Goal: Navigation & Orientation: Understand site structure

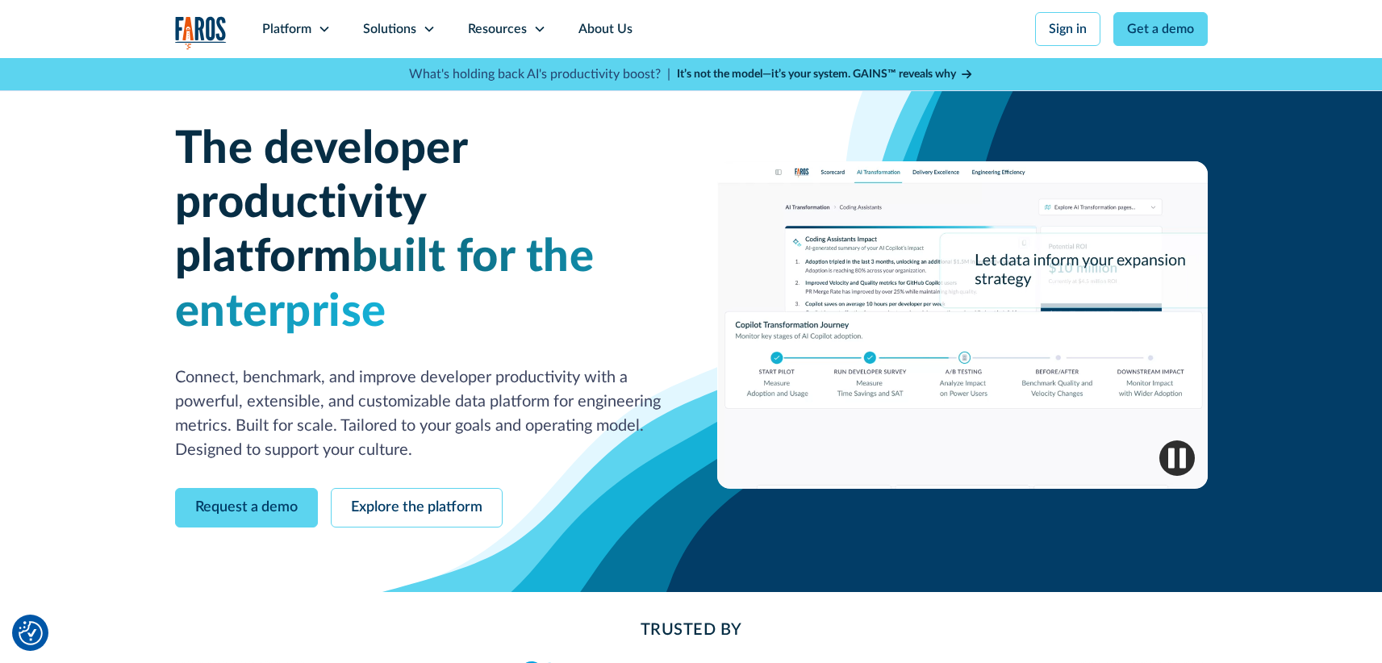
click at [1169, 440] on img "button" at bounding box center [1176, 457] width 35 height 35
click at [1176, 440] on img "button" at bounding box center [1176, 457] width 35 height 35
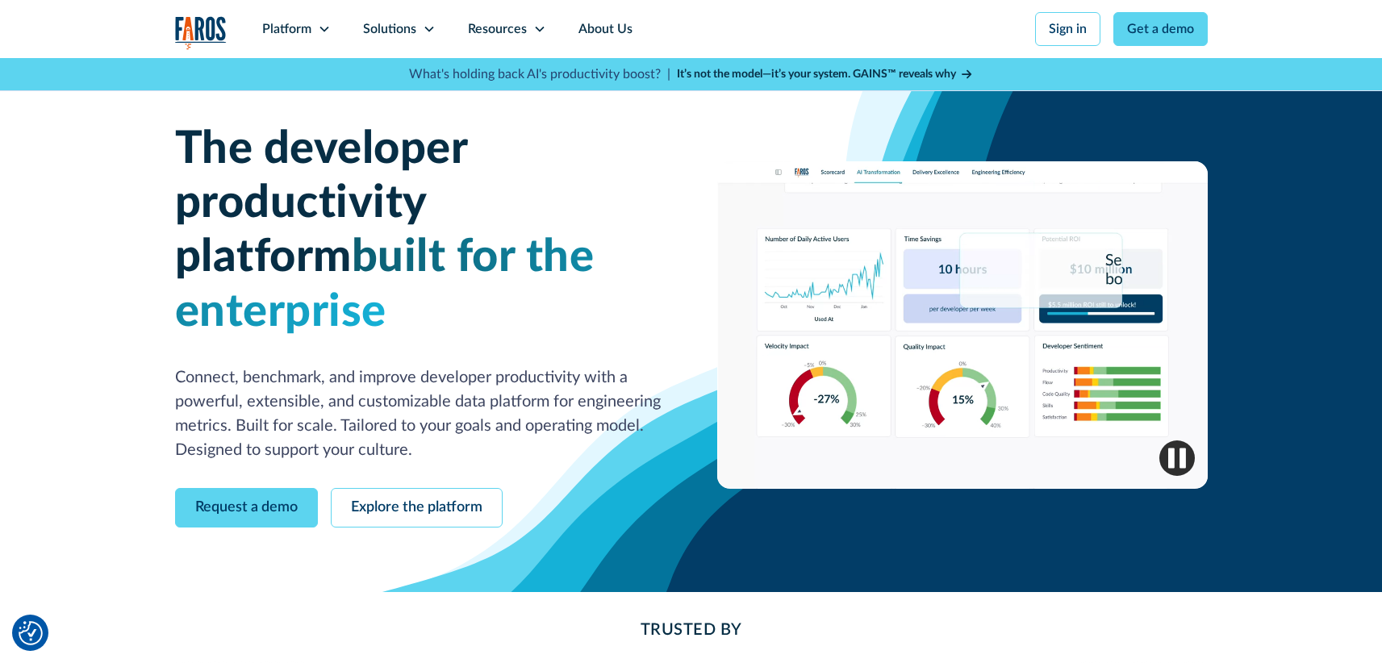
click at [1176, 440] on img "button" at bounding box center [1176, 457] width 35 height 35
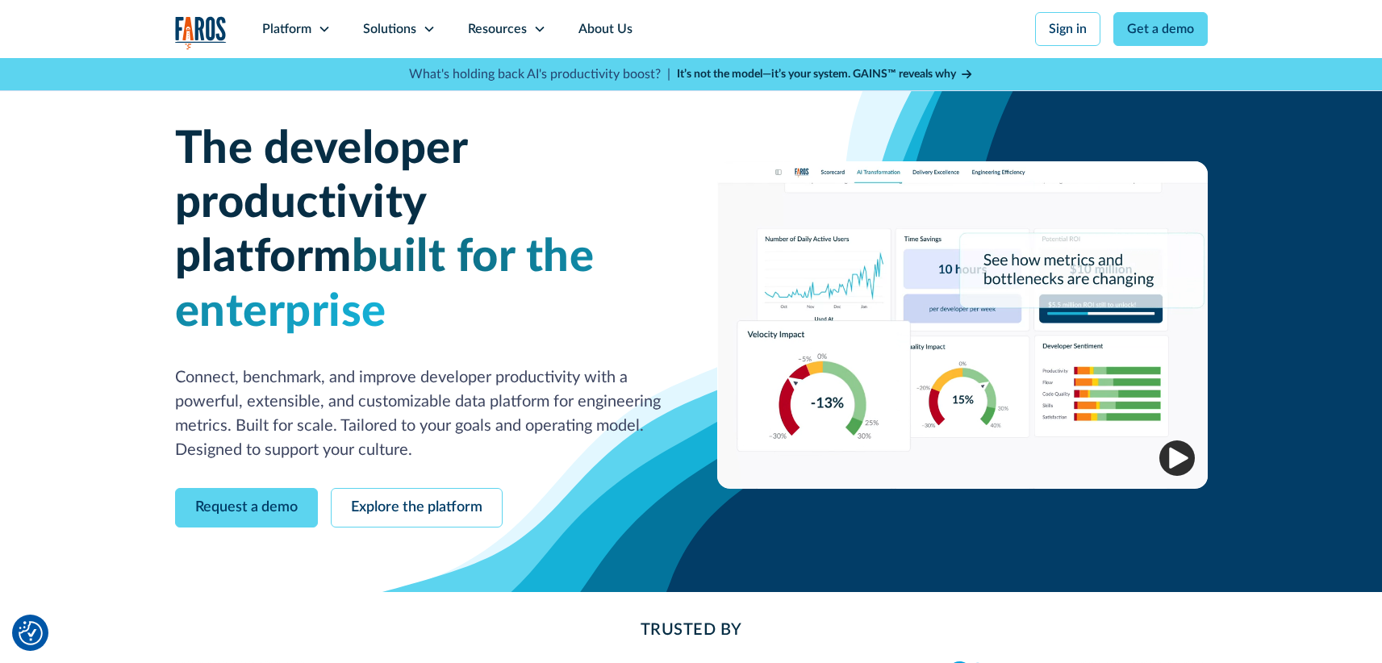
click at [1180, 440] on img "button" at bounding box center [1176, 457] width 35 height 35
click at [1181, 440] on img "button" at bounding box center [1176, 457] width 35 height 35
click at [1174, 440] on img "button" at bounding box center [1176, 457] width 35 height 35
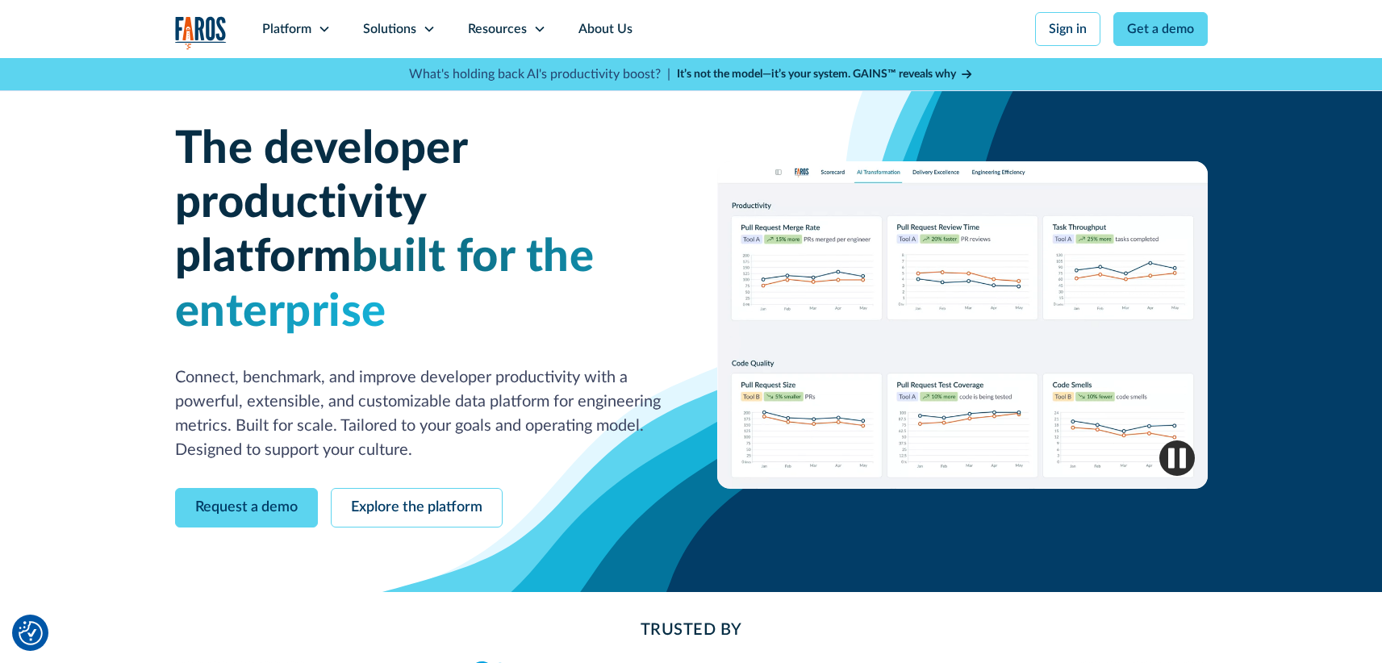
click at [1186, 440] on img "button" at bounding box center [1176, 457] width 35 height 35
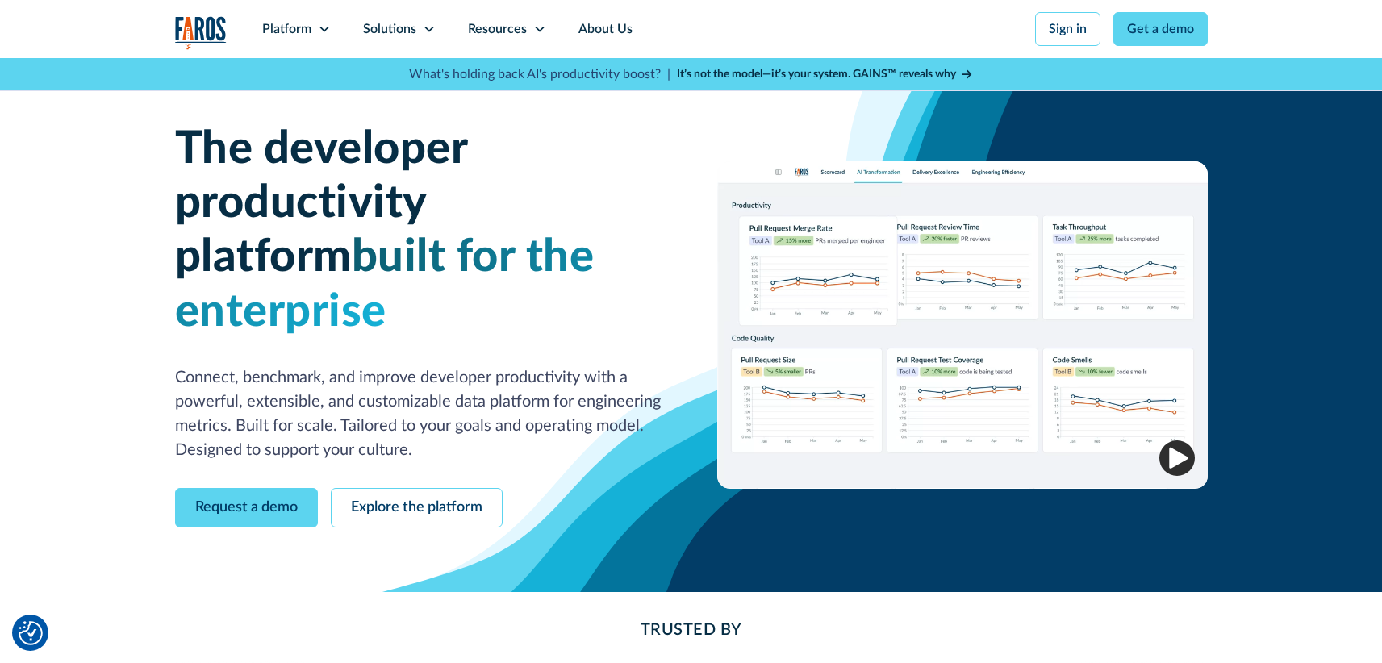
click at [1178, 440] on img "button" at bounding box center [1176, 457] width 35 height 35
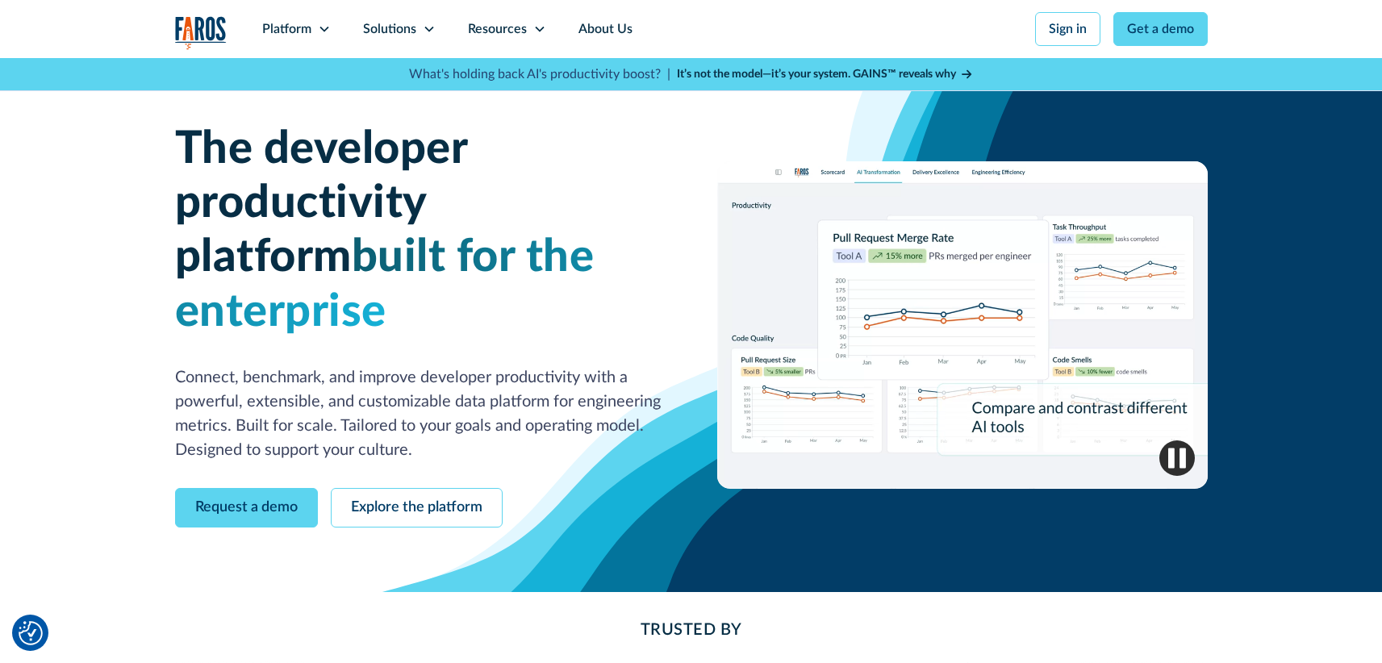
click at [1179, 440] on img "button" at bounding box center [1176, 457] width 35 height 35
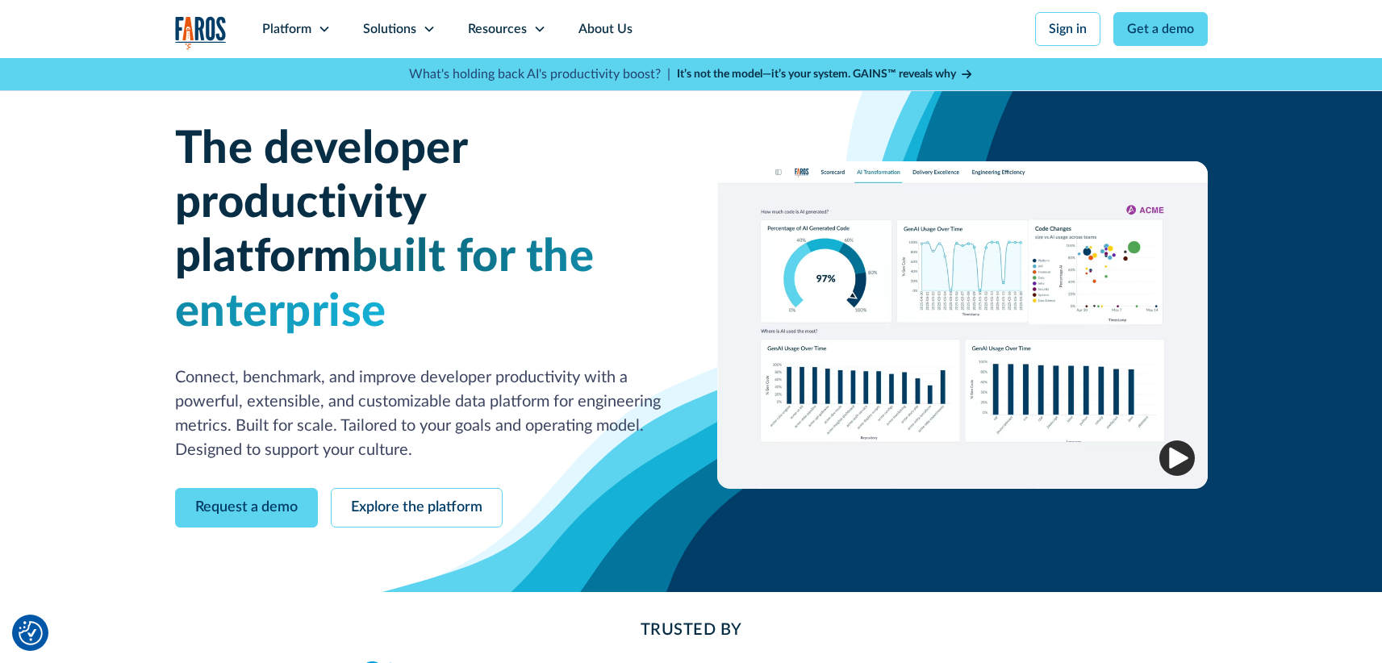
click at [1182, 440] on img "button" at bounding box center [1176, 457] width 35 height 35
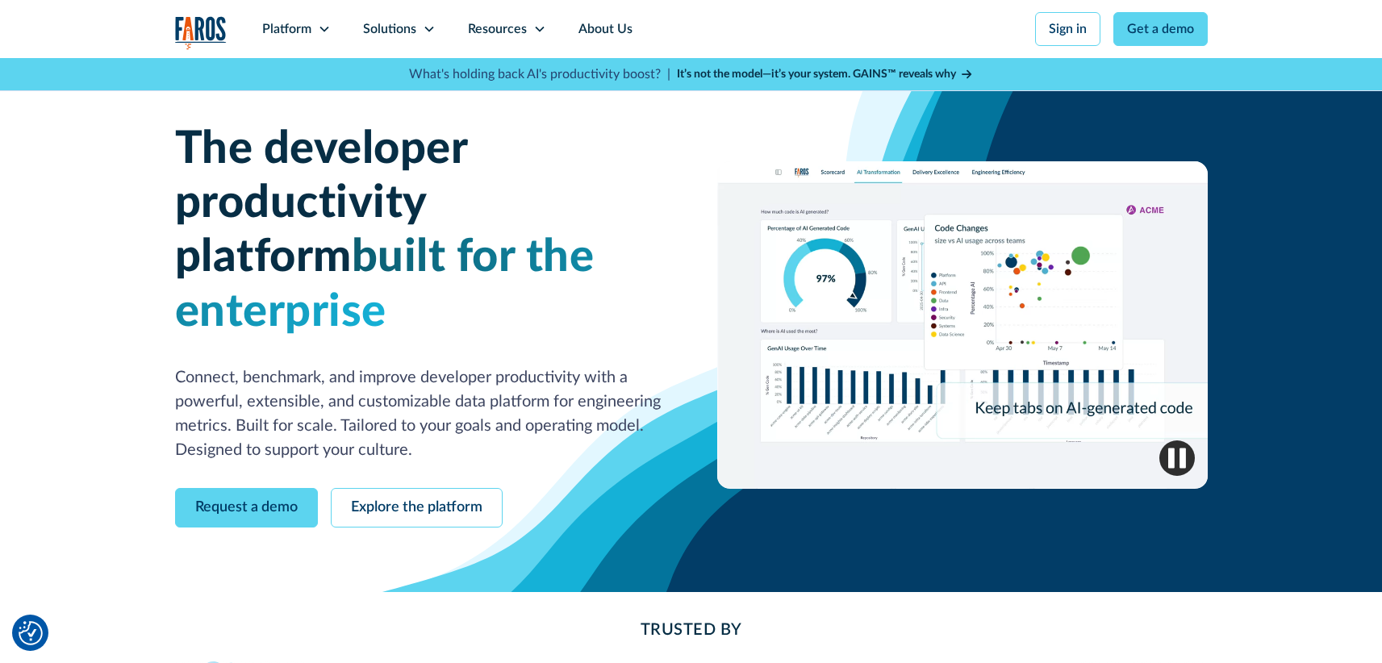
click at [1181, 440] on img "button" at bounding box center [1176, 457] width 35 height 35
click at [1174, 440] on img "button" at bounding box center [1176, 457] width 35 height 35
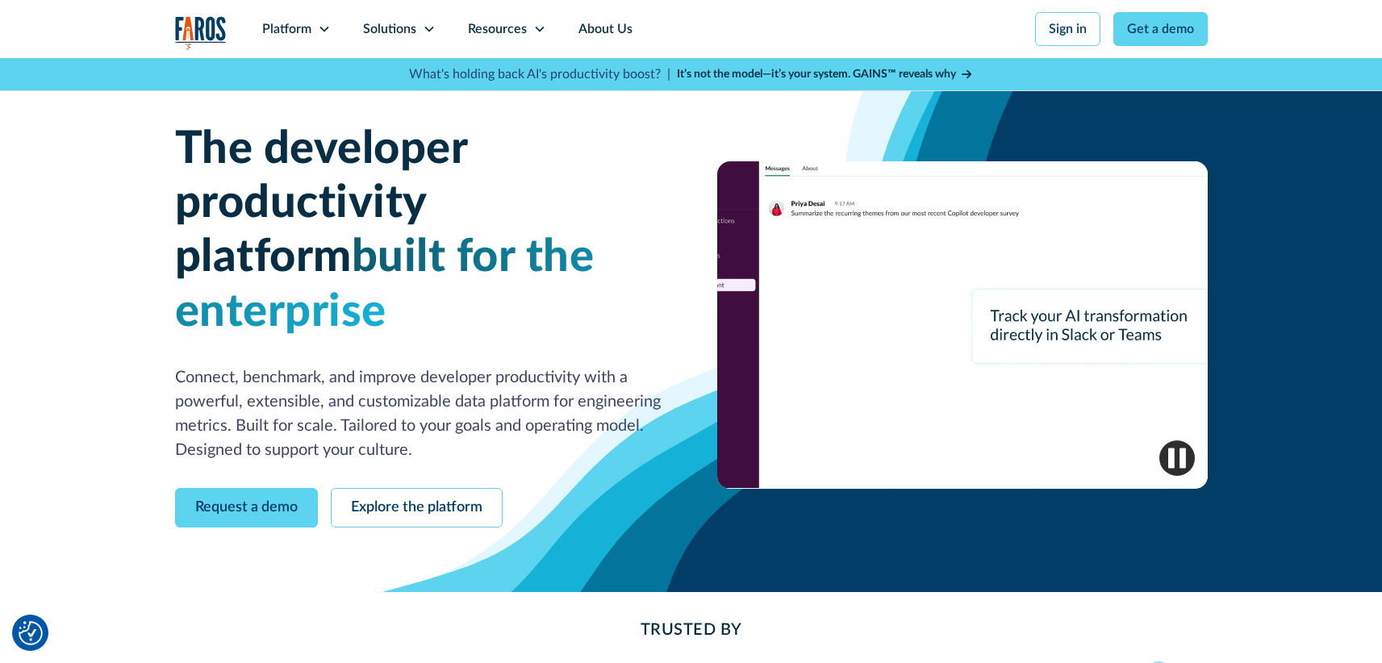
click at [1179, 440] on img "button" at bounding box center [1176, 457] width 35 height 35
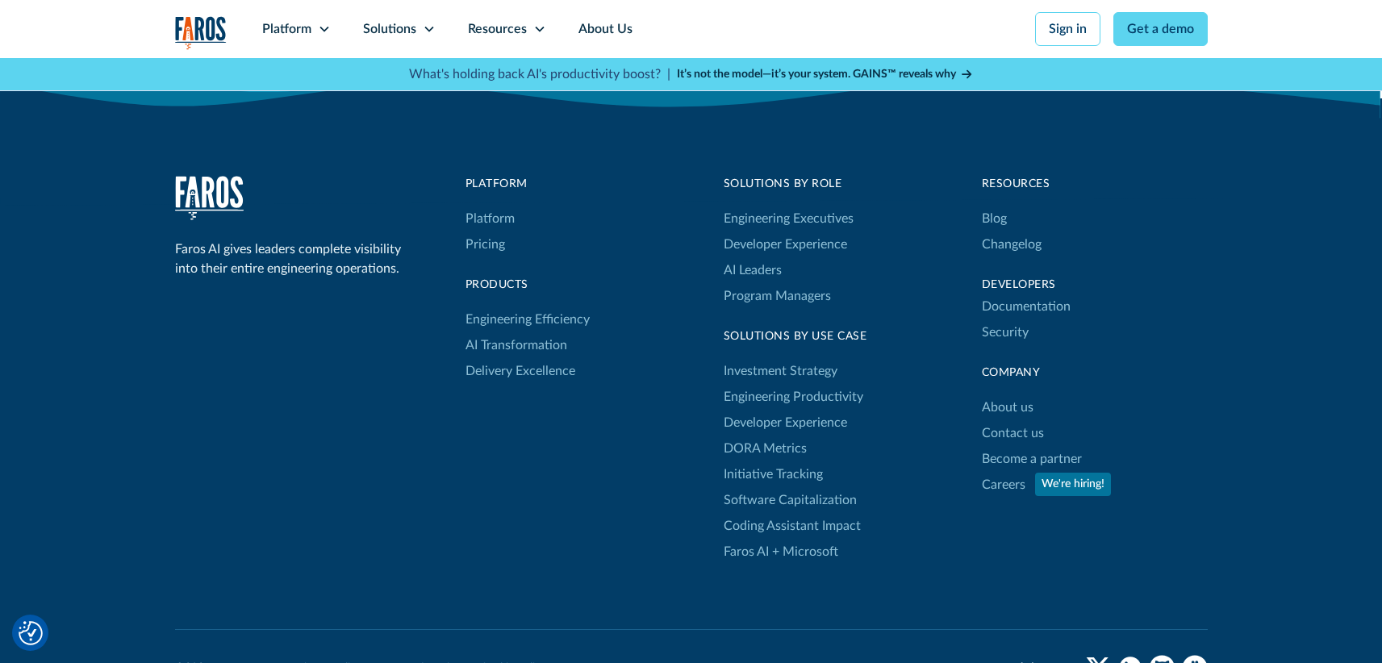
scroll to position [5344, 0]
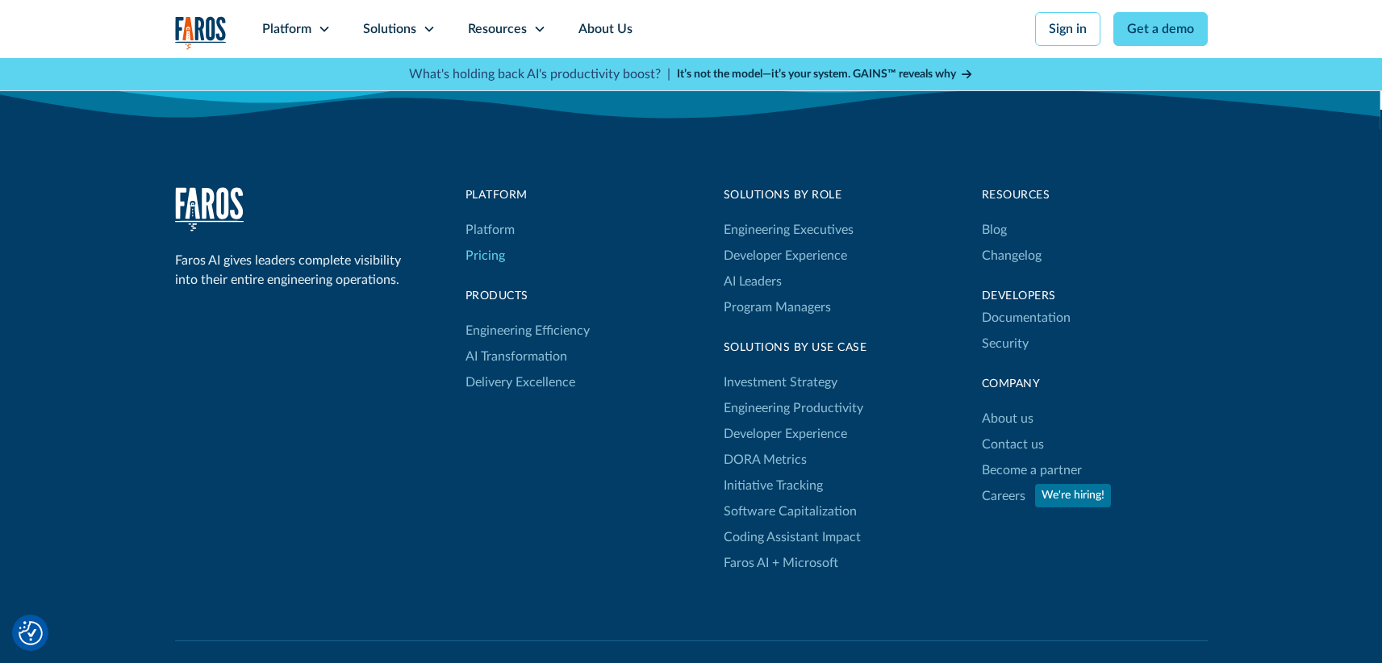
click at [479, 243] on link "Pricing" at bounding box center [485, 256] width 40 height 26
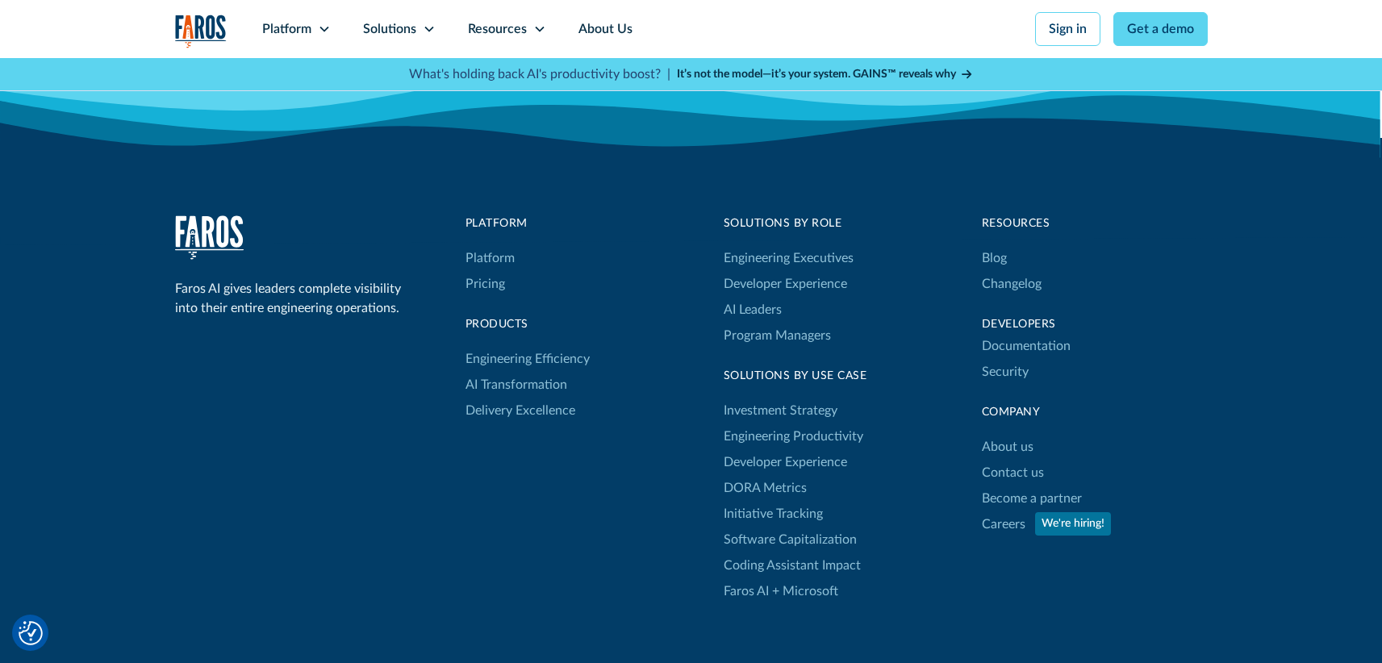
scroll to position [1698, 0]
click at [1010, 445] on link "About us" at bounding box center [1008, 449] width 52 height 26
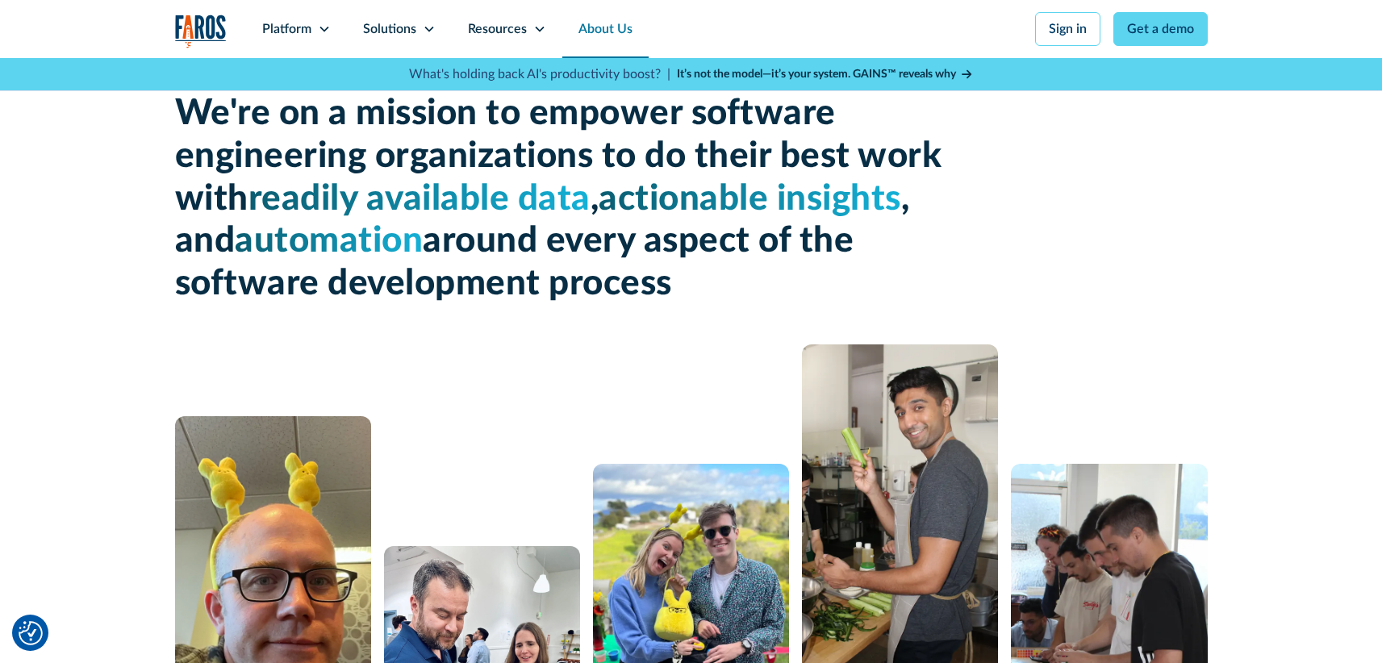
scroll to position [36, 0]
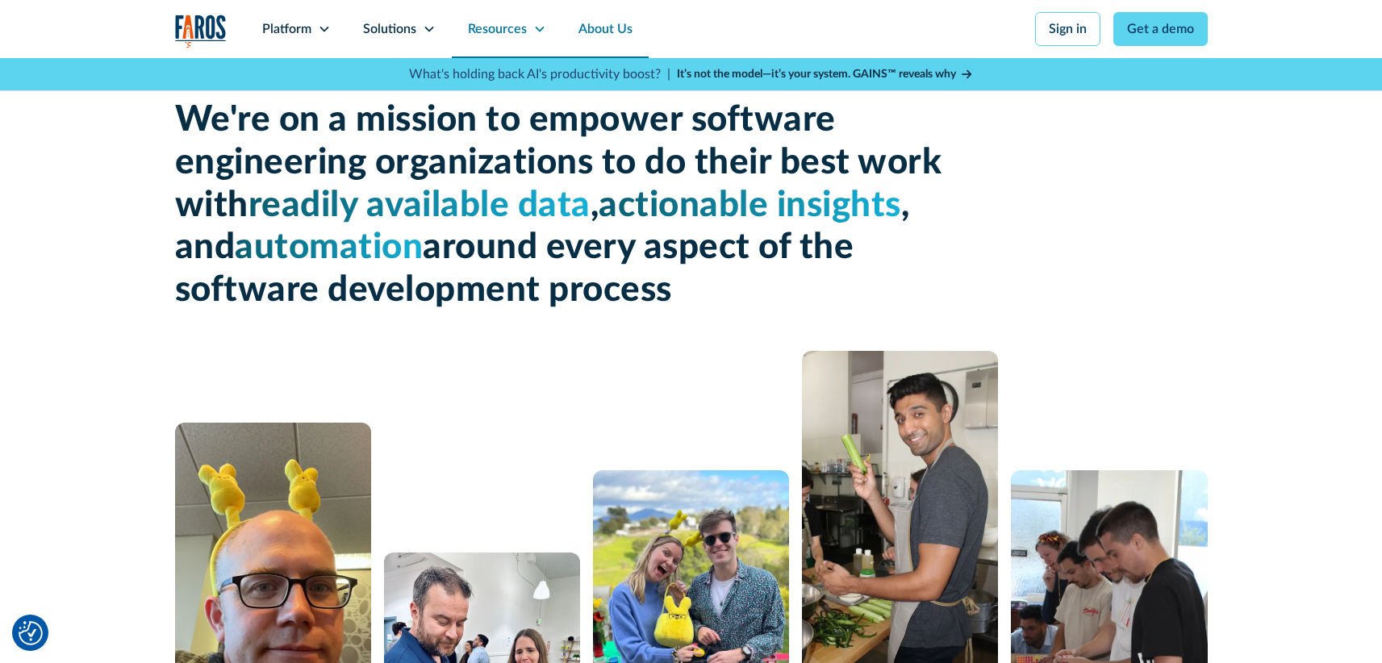
click at [526, 27] on div "Resources" at bounding box center [507, 29] width 111 height 58
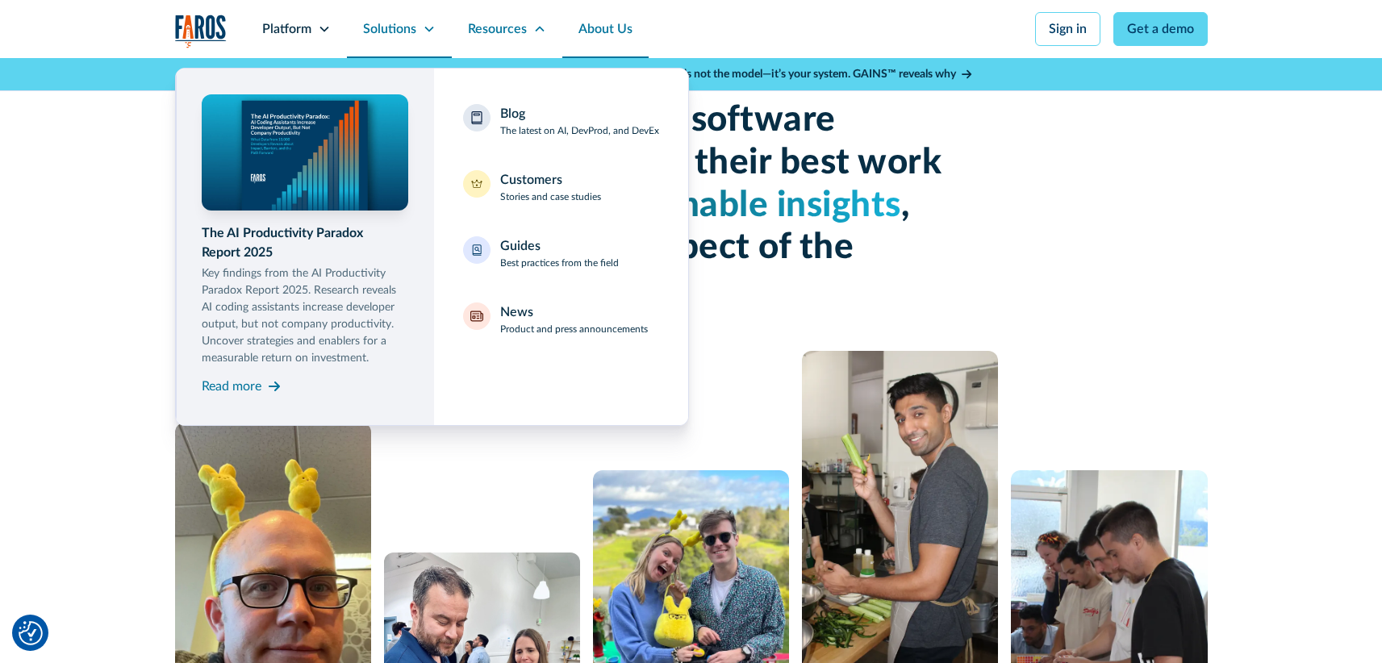
click at [403, 29] on div "Solutions" at bounding box center [389, 28] width 53 height 19
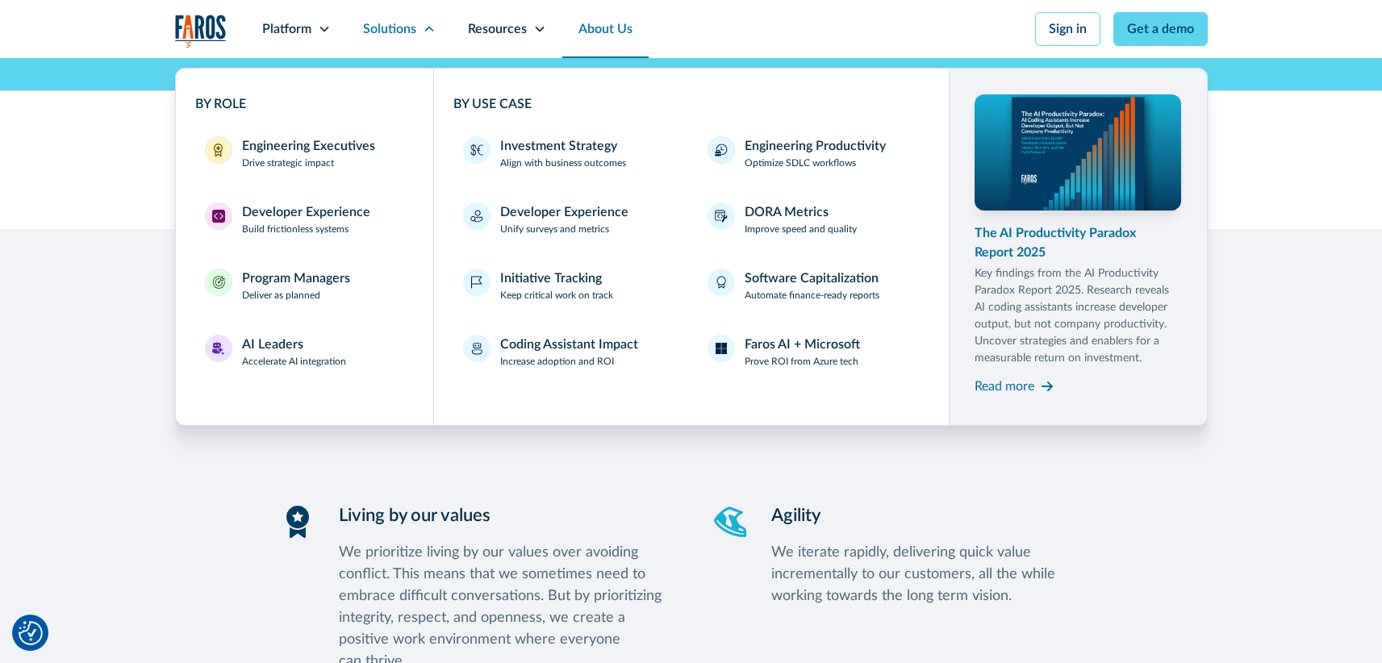
scroll to position [1325, 0]
